Goal: Check status

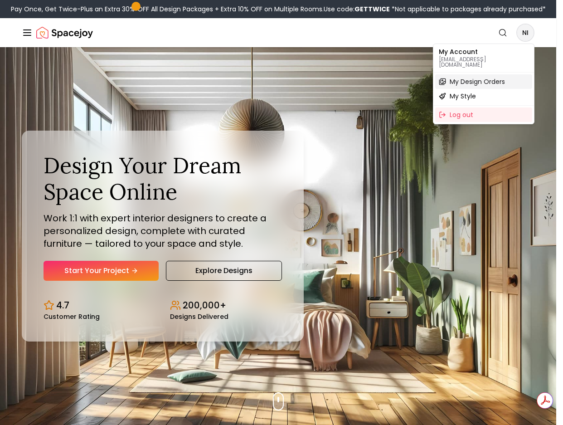
click at [484, 77] on span "My Design Orders" at bounding box center [477, 81] width 55 height 9
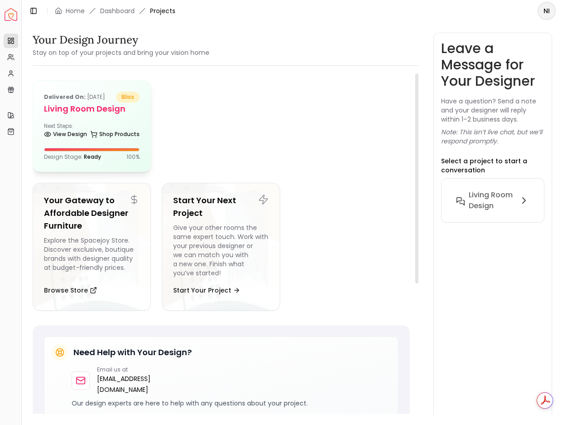
click at [117, 119] on div "Delivered on: [DATE] bliss Living Room design Next Steps: View Design Shop Prod…" at bounding box center [91, 126] width 117 height 91
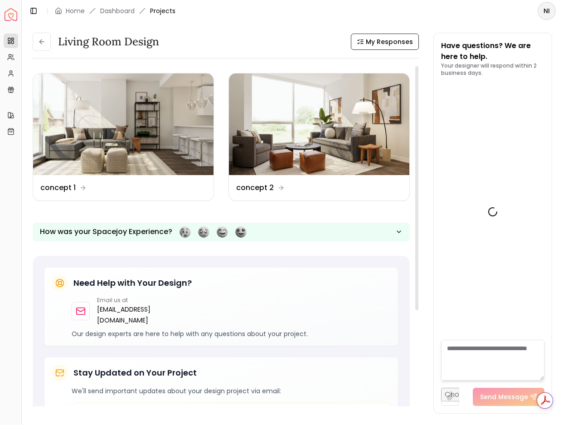
scroll to position [2272, 0]
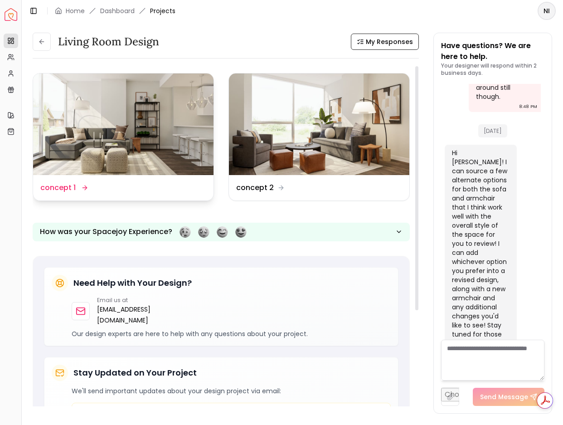
click at [118, 118] on img at bounding box center [123, 124] width 181 height 102
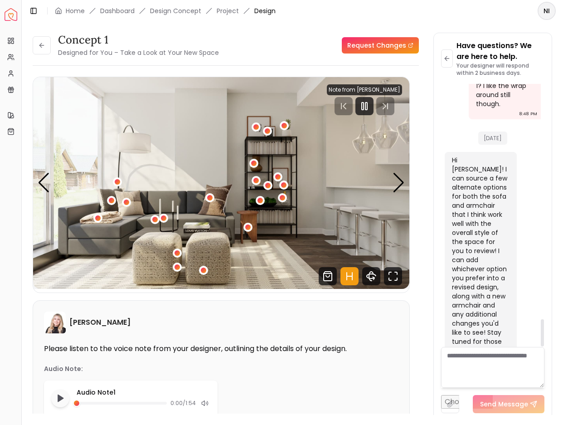
click at [503, 358] on textarea at bounding box center [493, 367] width 104 height 41
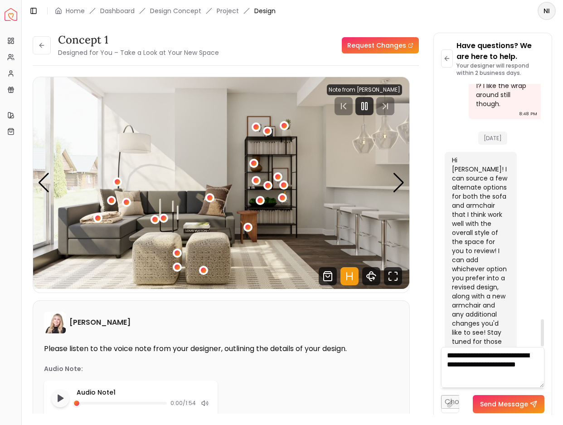
type textarea "**********"
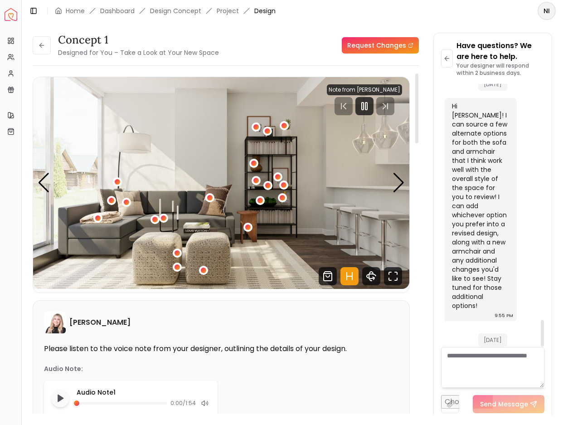
scroll to position [2348, 0]
